Goal: Find contact information: Find contact information

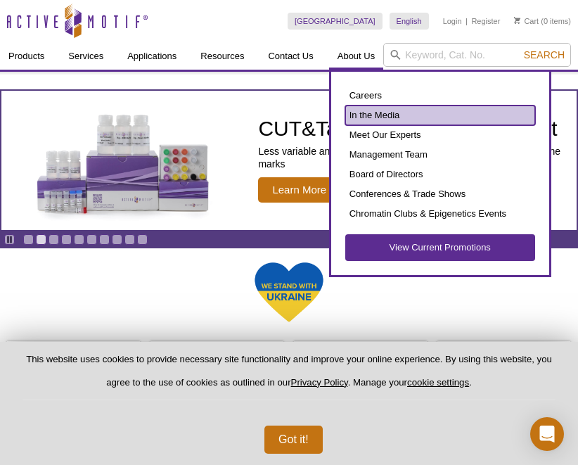
click at [390, 121] on link "In the Media" at bounding box center [440, 115] width 190 height 20
click at [390, 117] on link "In the Media" at bounding box center [440, 115] width 190 height 20
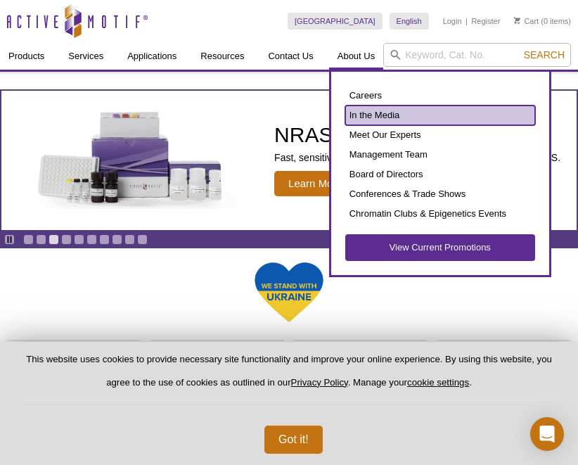
click at [389, 118] on link "In the Media" at bounding box center [440, 115] width 190 height 20
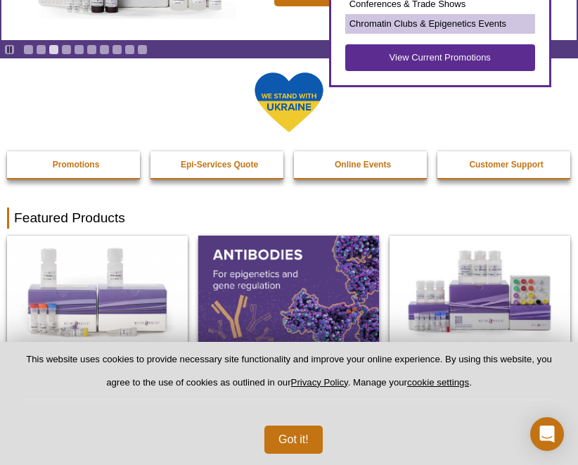
scroll to position [211, 0]
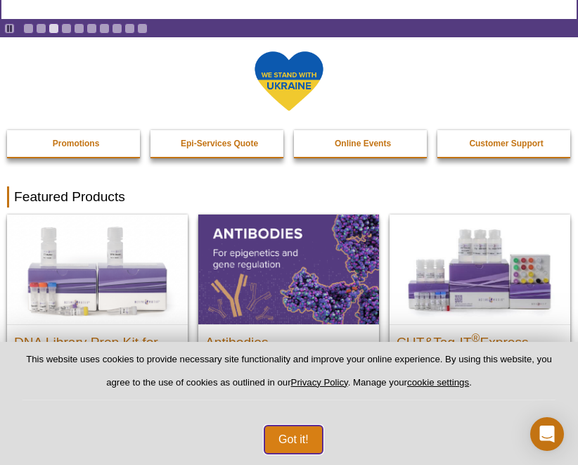
click at [289, 439] on button "Got it!" at bounding box center [293, 439] width 58 height 28
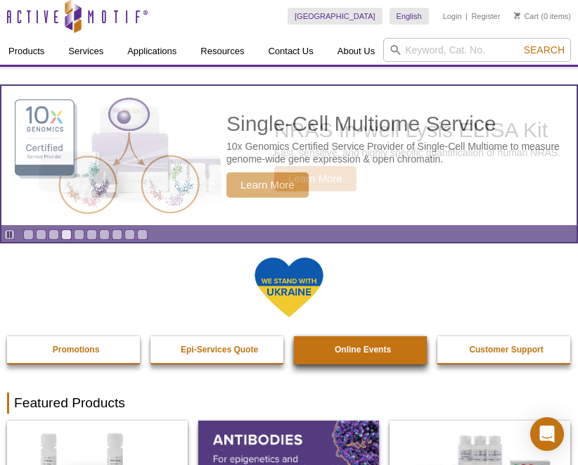
scroll to position [0, 0]
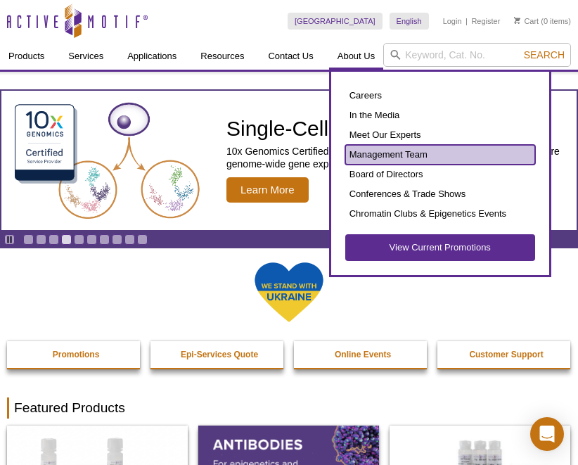
click at [415, 148] on link "Management Team" at bounding box center [440, 155] width 190 height 20
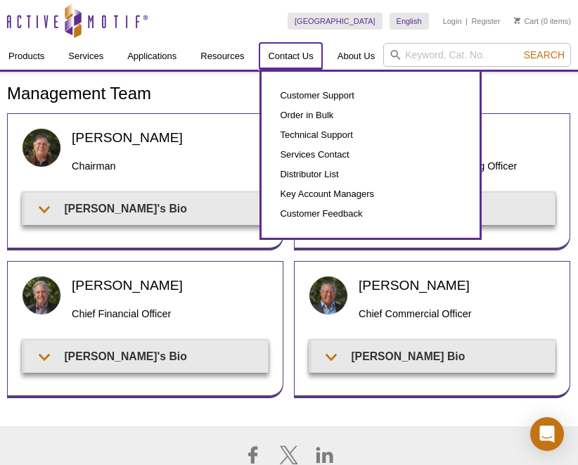
click at [282, 58] on link "Contact Us" at bounding box center [290, 56] width 62 height 27
